Goal: Task Accomplishment & Management: Use online tool/utility

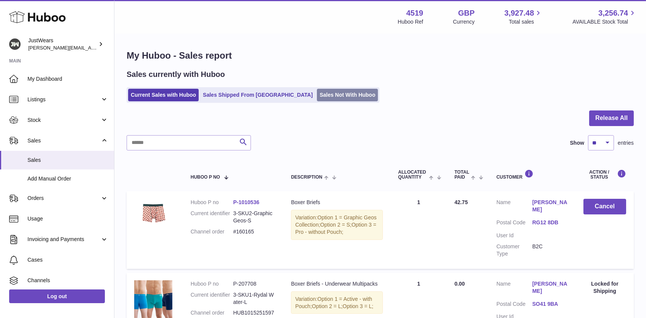
click at [317, 92] on link "Sales Not With Huboo" at bounding box center [347, 95] width 61 height 13
click at [317, 95] on link "Sales Not With Huboo" at bounding box center [347, 95] width 61 height 13
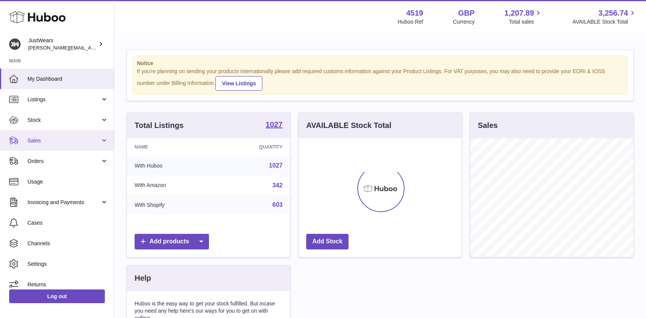
click at [68, 141] on span "Sales" at bounding box center [63, 140] width 73 height 7
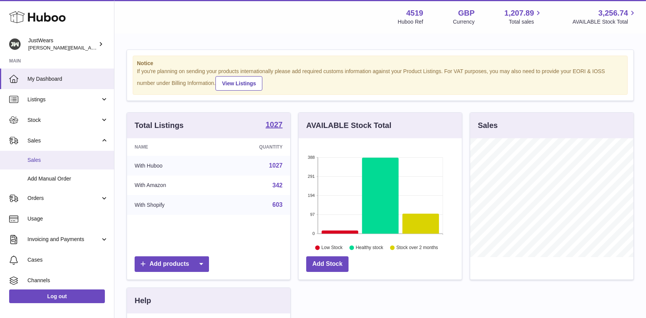
click at [73, 161] on span "Sales" at bounding box center [67, 160] width 81 height 7
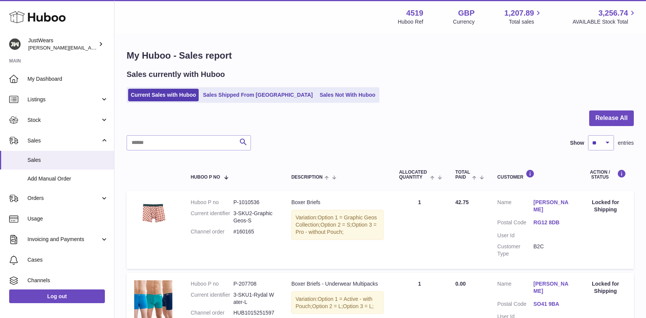
click at [178, 143] on input "text" at bounding box center [189, 142] width 124 height 15
click at [317, 94] on link "Sales Not With Huboo" at bounding box center [347, 95] width 61 height 13
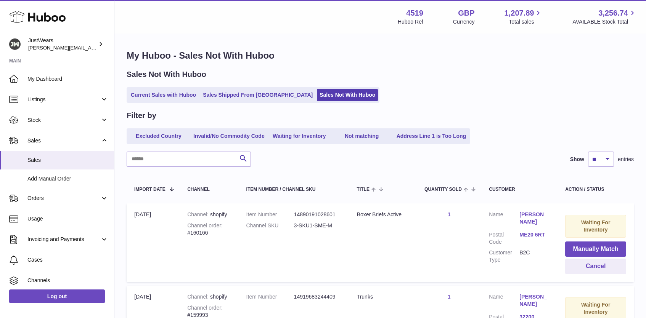
click at [170, 159] on input "text" at bounding box center [189, 159] width 124 height 15
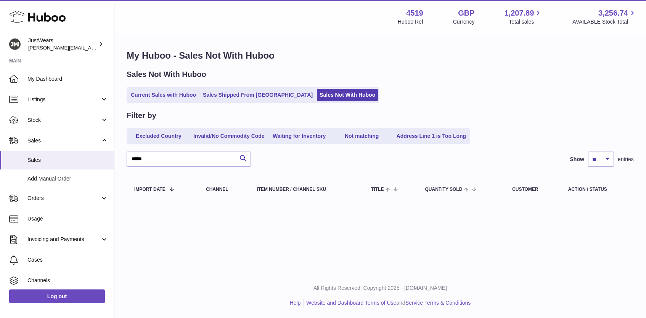
click at [138, 157] on input "*****" at bounding box center [189, 159] width 124 height 15
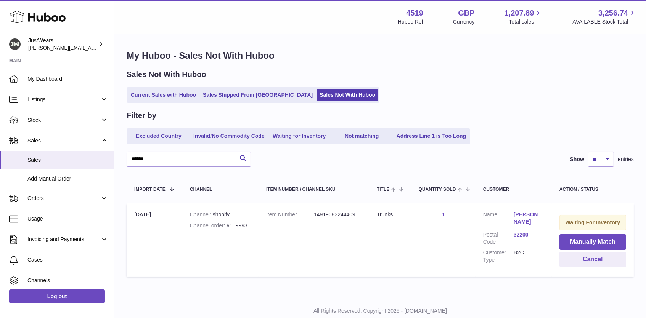
type input "******"
click at [523, 235] on link "32200" at bounding box center [529, 234] width 31 height 7
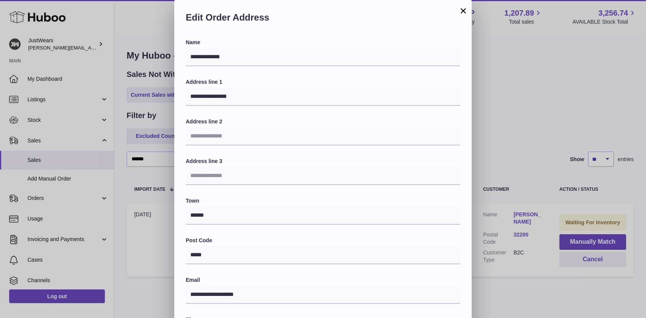
scroll to position [139, 0]
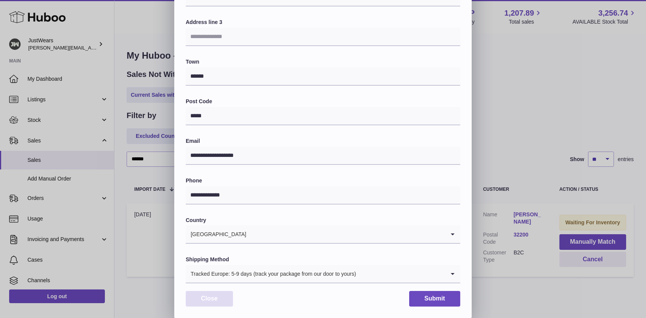
click at [217, 299] on button "Close" at bounding box center [209, 299] width 47 height 16
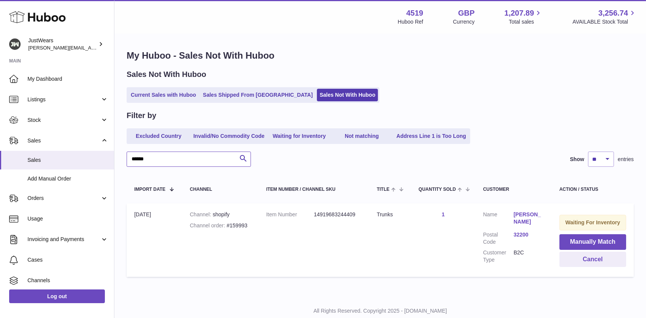
click at [176, 155] on input "******" at bounding box center [189, 159] width 124 height 15
click at [176, 157] on input "******" at bounding box center [189, 159] width 124 height 15
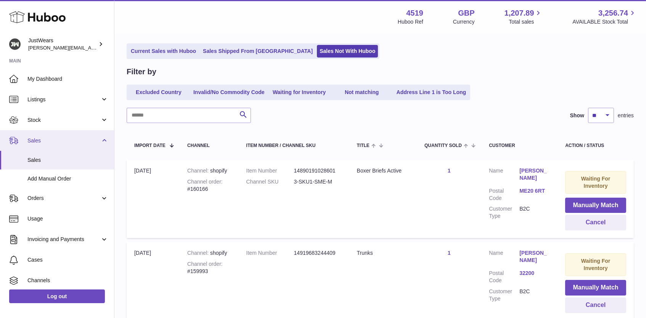
scroll to position [74, 0]
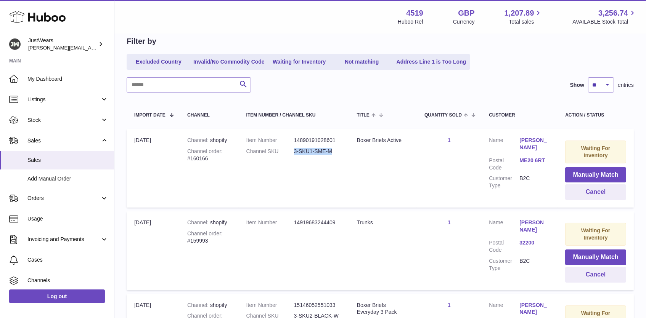
drag, startPoint x: 294, startPoint y: 149, endPoint x: 334, endPoint y: 149, distance: 40.0
click at [334, 149] on dd "3-SKU1-SME-M" at bounding box center [318, 151] width 48 height 7
copy dd "3-SKU1-SME-M"
click at [592, 174] on button "Manually Match" at bounding box center [595, 175] width 61 height 16
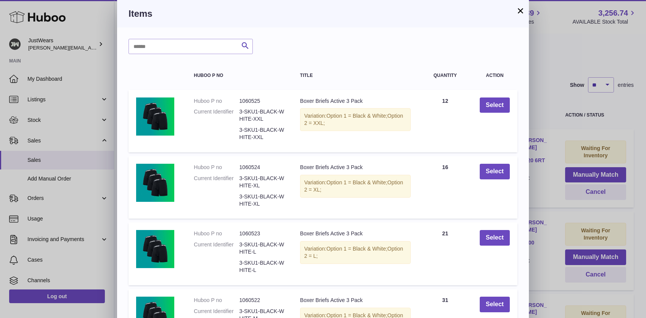
click at [198, 55] on div "Search Huboo P no Title Quantity Action Huboo P no 1060525 Current Identifier 3…" at bounding box center [323, 248] width 412 height 443
click at [196, 51] on input "text" at bounding box center [191, 46] width 124 height 15
paste input "**********"
click at [163, 46] on input "**********" at bounding box center [191, 46] width 124 height 15
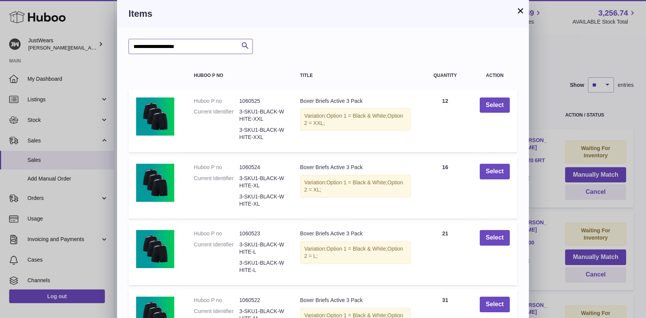
type input "**********"
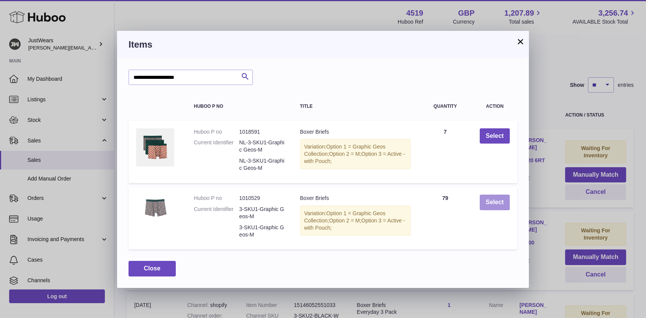
click at [499, 209] on button "Select" at bounding box center [495, 203] width 30 height 16
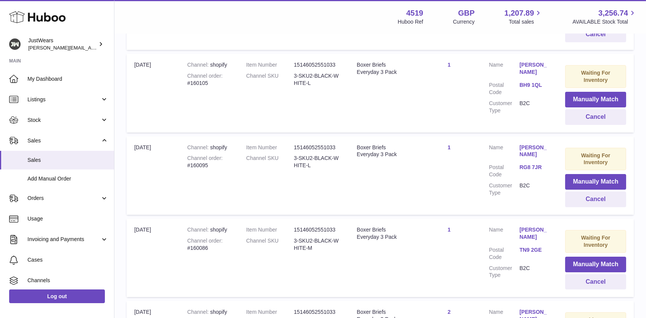
scroll to position [0, 0]
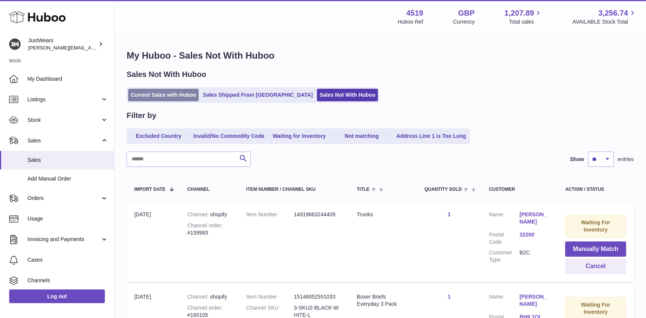
click at [161, 96] on link "Current Sales with Huboo" at bounding box center [163, 95] width 71 height 13
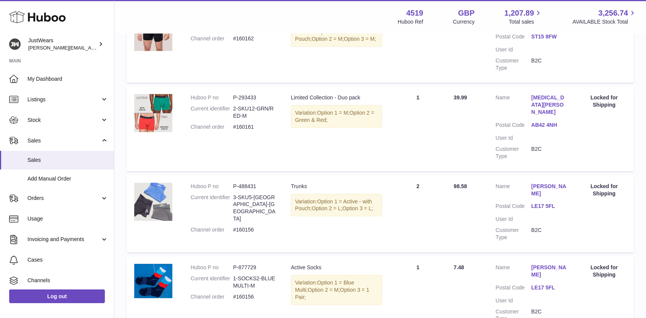
scroll to position [713, 0]
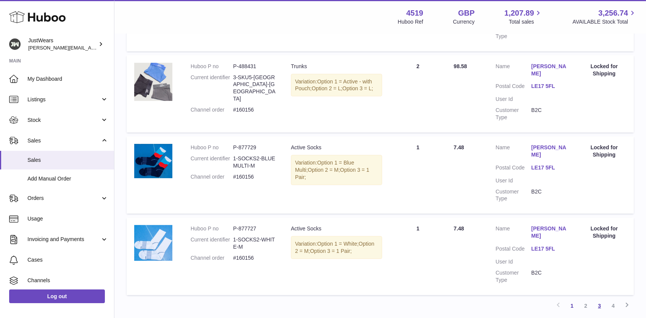
click at [597, 299] on link "3" at bounding box center [600, 306] width 14 height 14
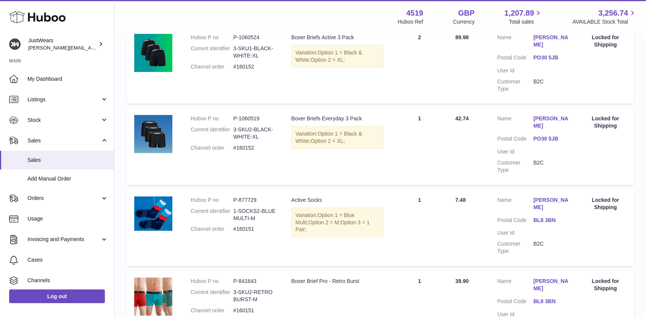
scroll to position [713, 0]
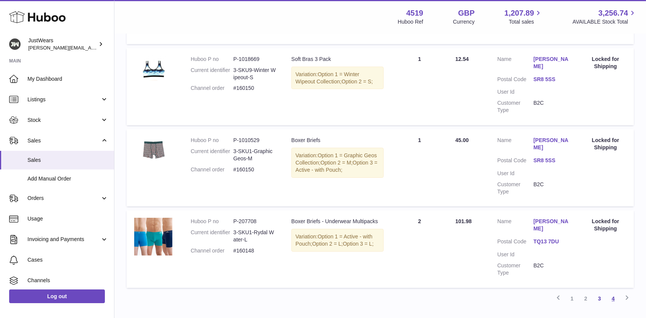
click at [615, 292] on link "4" at bounding box center [613, 299] width 14 height 14
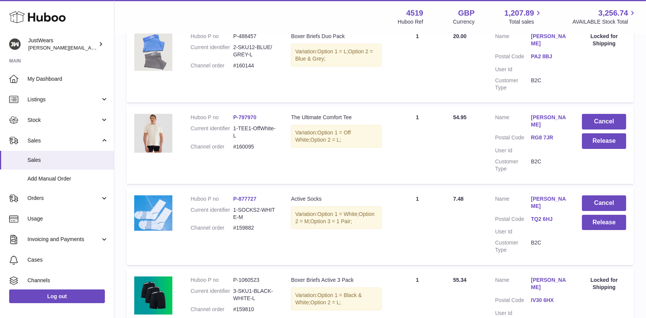
scroll to position [572, 0]
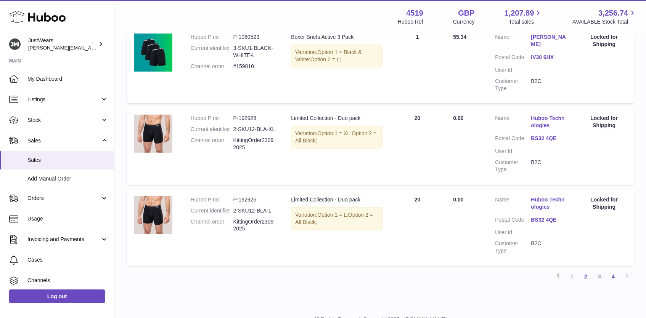
click at [591, 270] on link "2" at bounding box center [586, 277] width 14 height 14
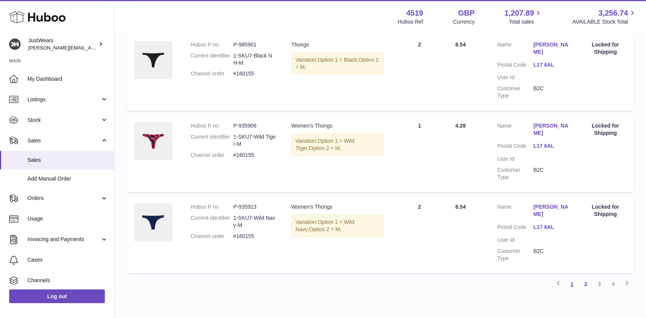
click at [574, 278] on link "1" at bounding box center [572, 285] width 14 height 14
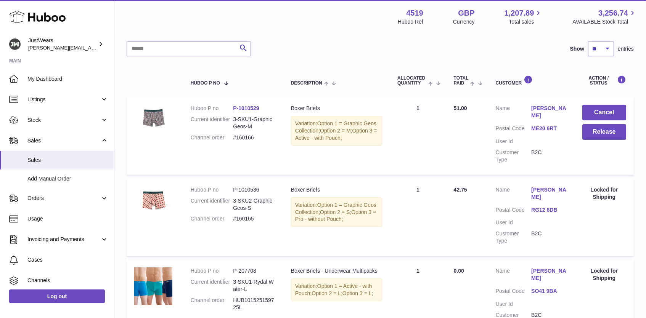
scroll to position [34, 0]
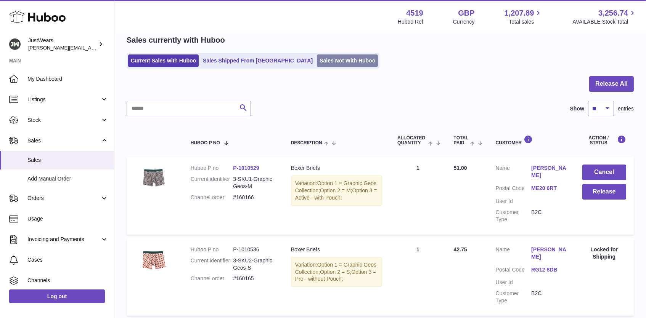
click at [317, 55] on link "Sales Not With Huboo" at bounding box center [347, 61] width 61 height 13
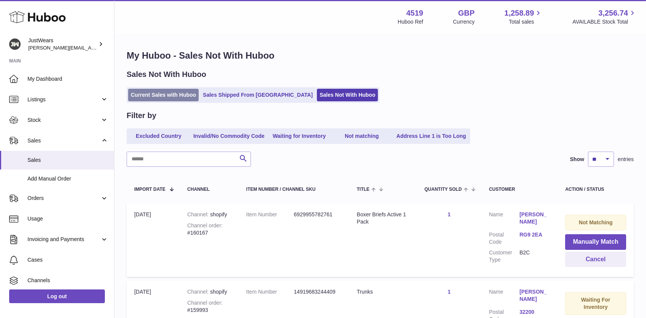
click at [171, 90] on link "Current Sales with Huboo" at bounding box center [163, 95] width 71 height 13
